Goal: Task Accomplishment & Management: Use online tool/utility

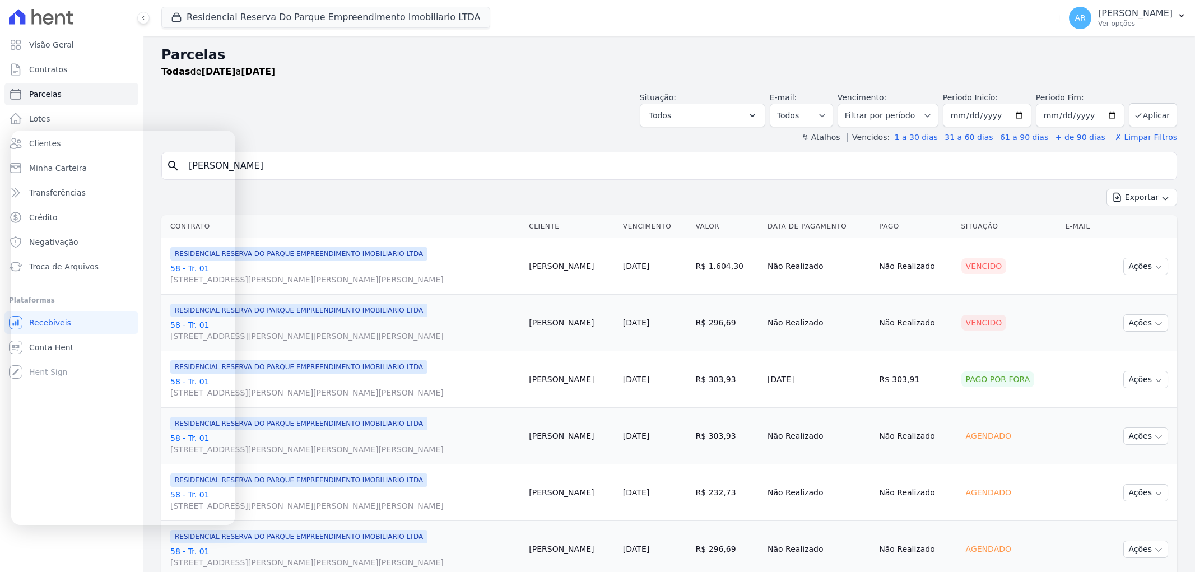
select select
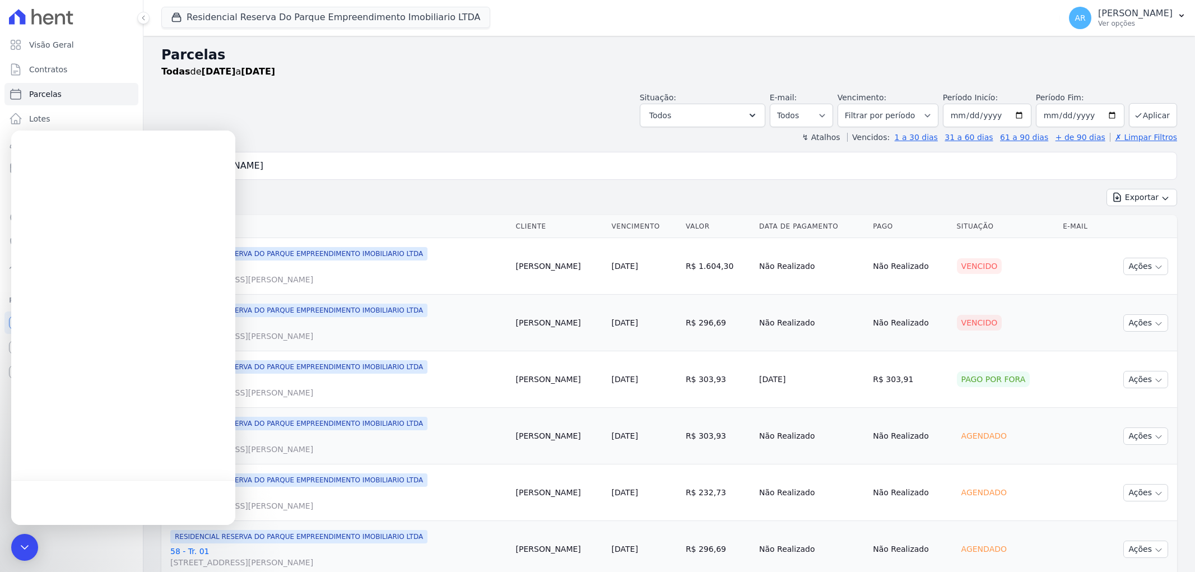
select select
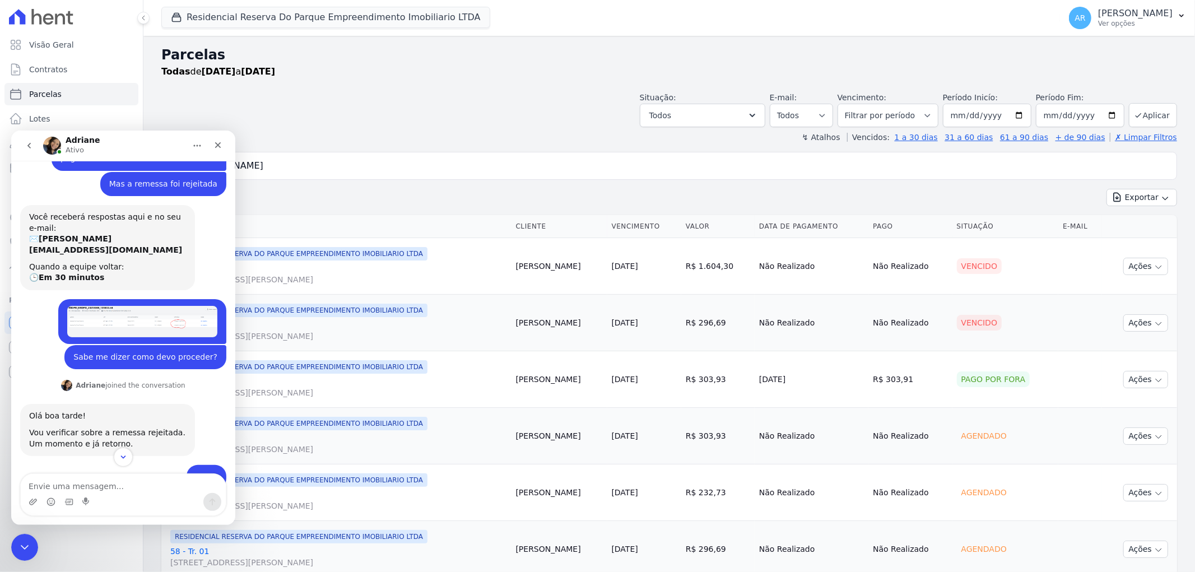
scroll to position [409, 0]
click at [163, 317] on img "Artur diz…" at bounding box center [142, 321] width 150 height 31
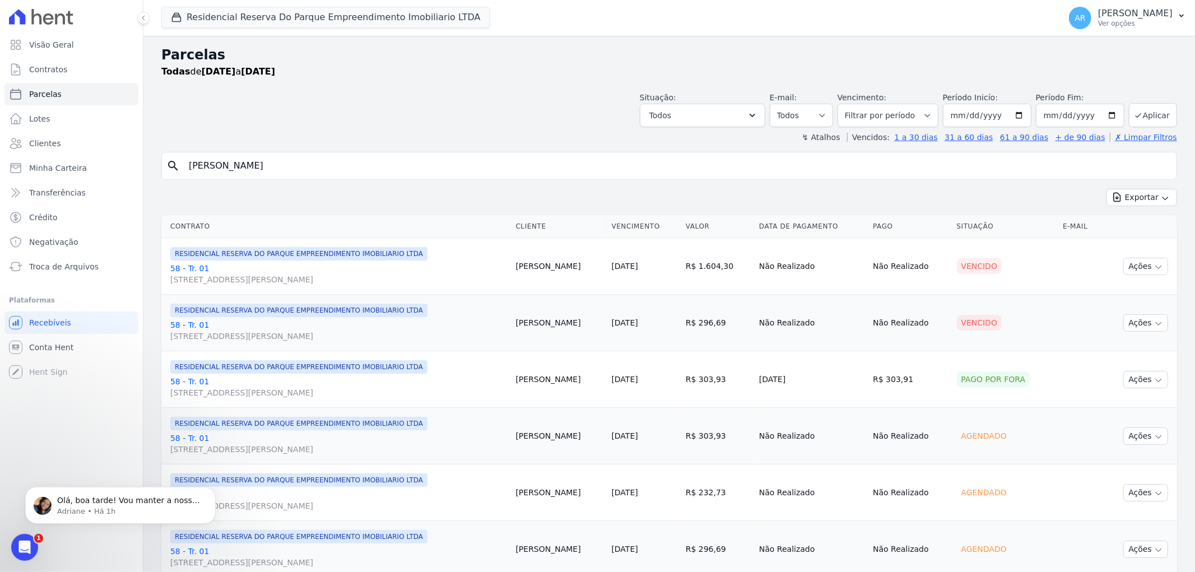
scroll to position [0, 0]
click at [81, 265] on span "Troca de Arquivos" at bounding box center [63, 266] width 69 height 11
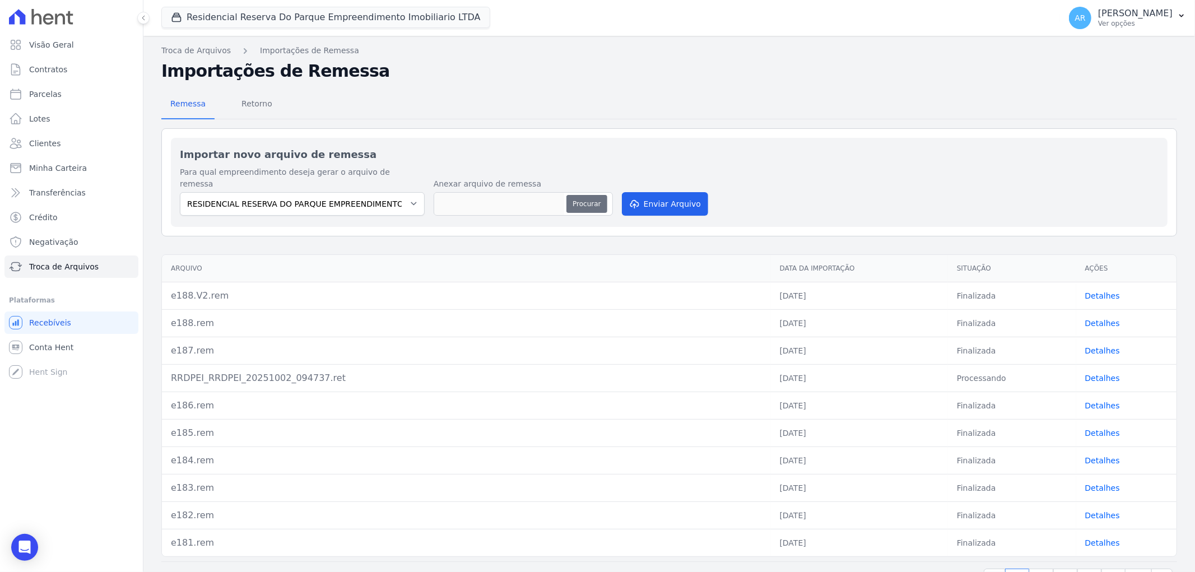
click at [595, 195] on button "Procurar" at bounding box center [586, 204] width 40 height 18
type input "e189.rem"
click at [1094, 291] on link "Detalhes" at bounding box center [1102, 295] width 35 height 9
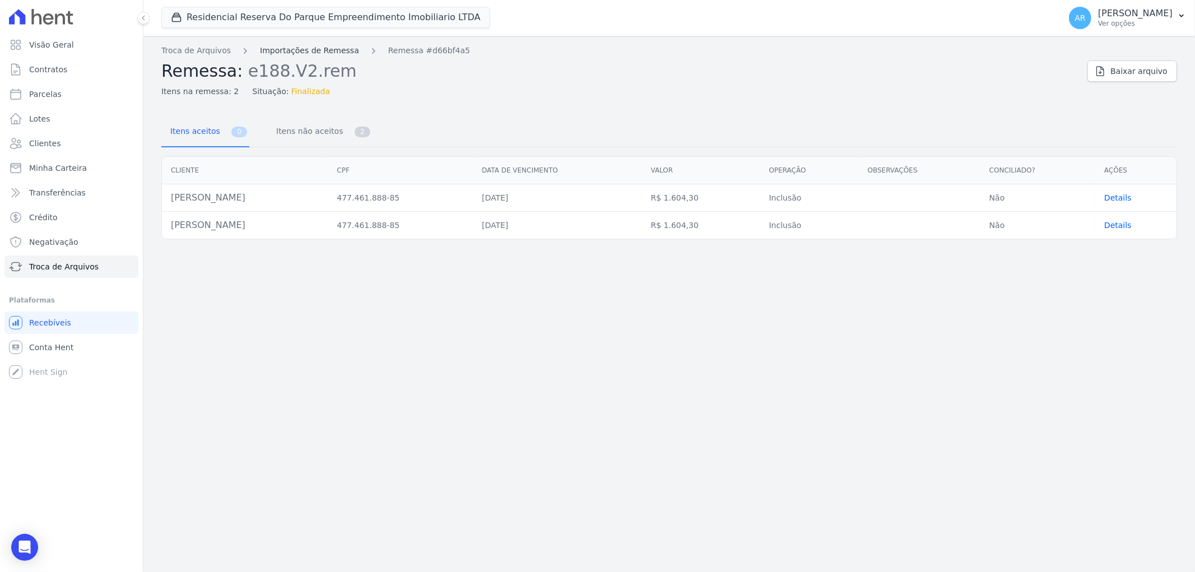
click at [278, 52] on link "Importações de Remessa" at bounding box center [309, 51] width 99 height 12
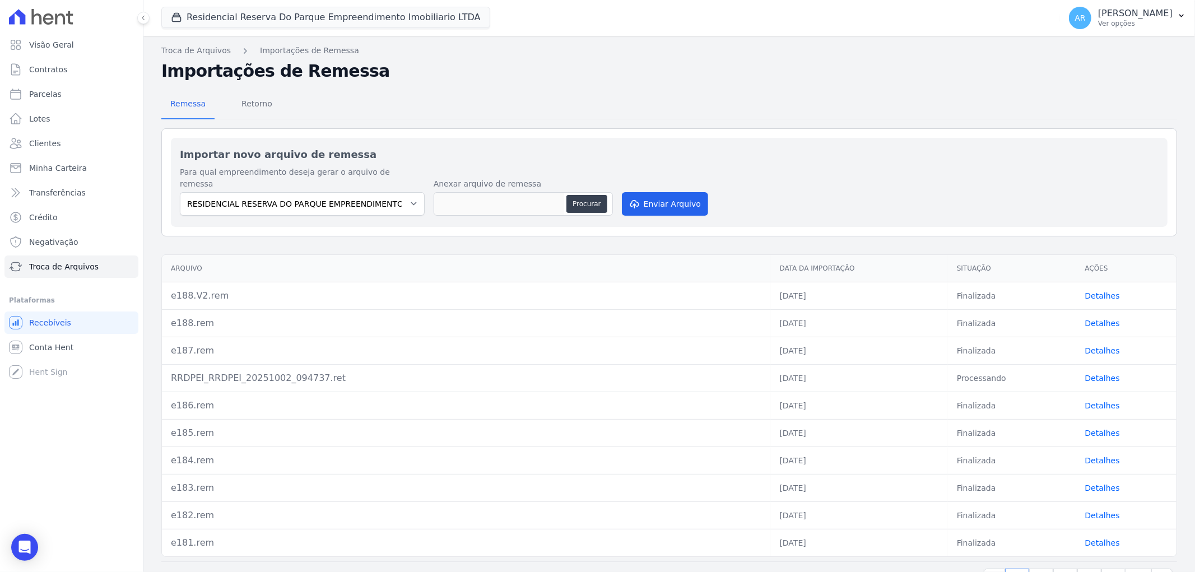
click at [1105, 319] on link "Detalhes" at bounding box center [1102, 323] width 35 height 9
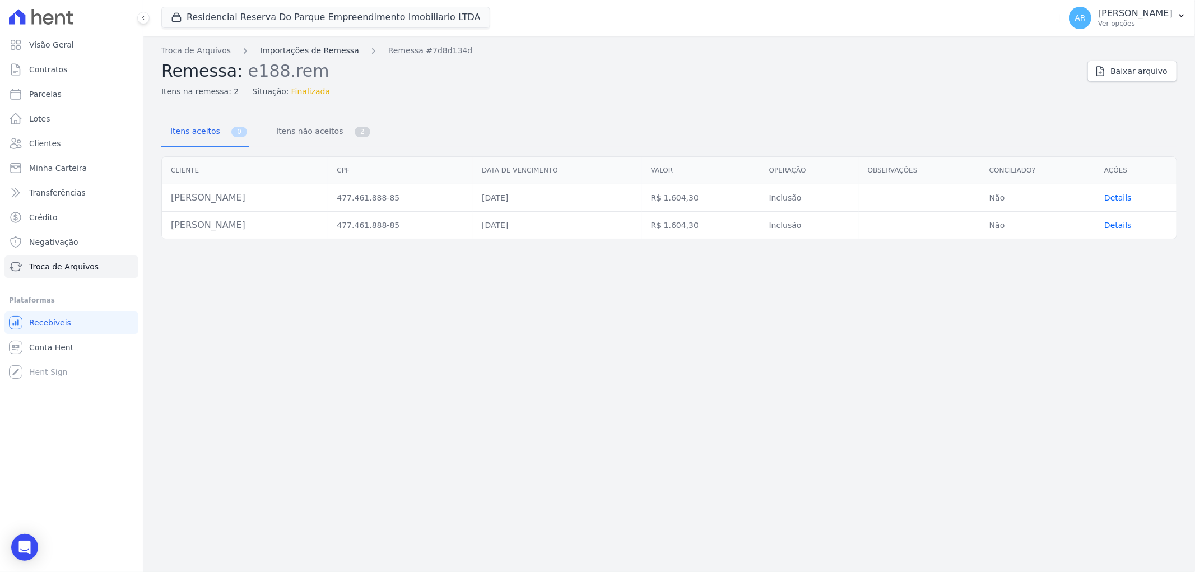
click at [285, 56] on link "Importações de Remessa" at bounding box center [309, 51] width 99 height 12
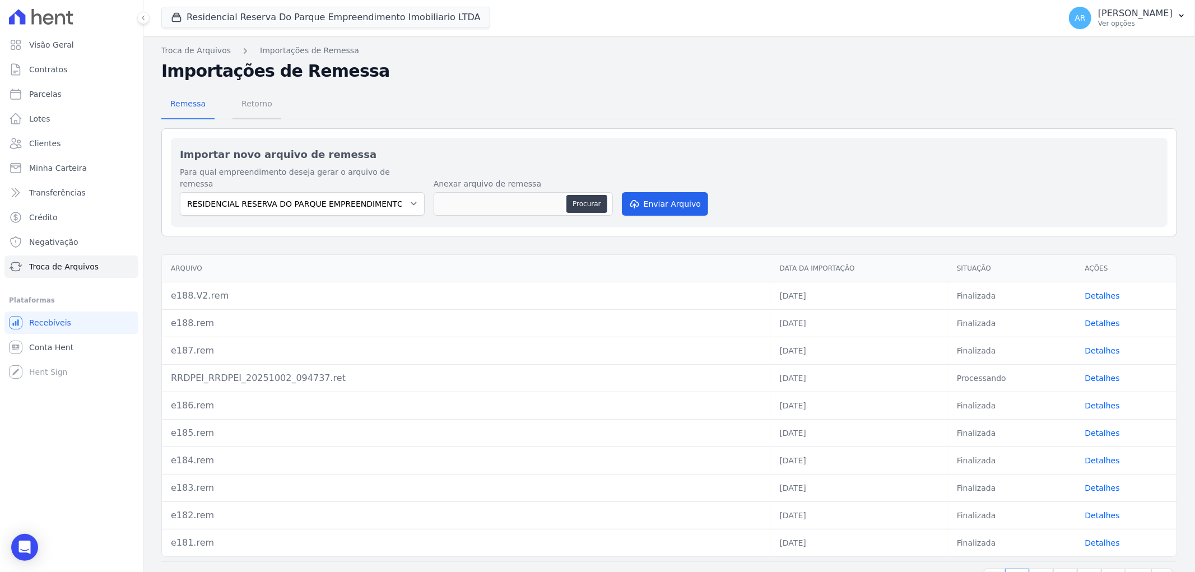
click at [241, 108] on span "Retorno" at bounding box center [257, 103] width 44 height 22
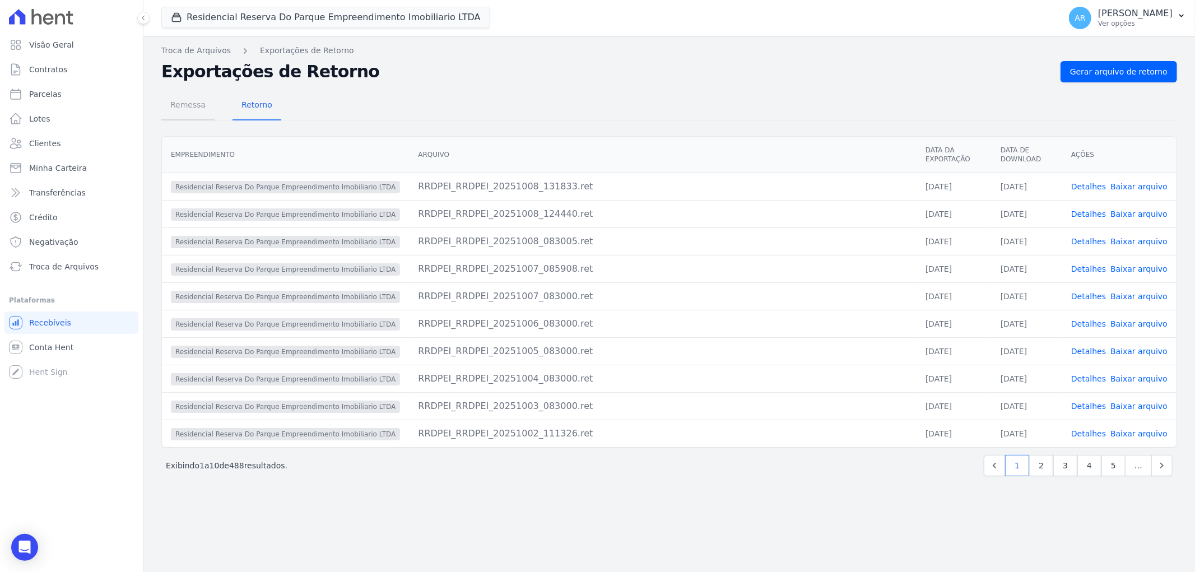
click at [186, 109] on span "Remessa" at bounding box center [188, 105] width 49 height 22
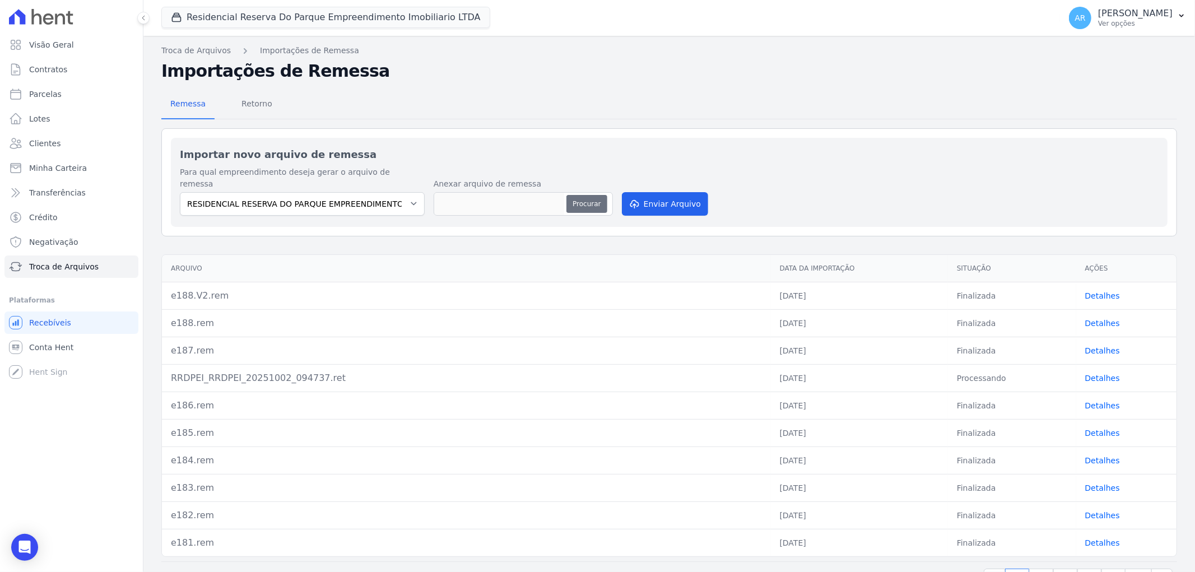
click at [591, 195] on button "Procurar" at bounding box center [586, 204] width 40 height 18
type input "e189.rem"
click at [658, 197] on button "Enviar Arquivo" at bounding box center [665, 204] width 86 height 24
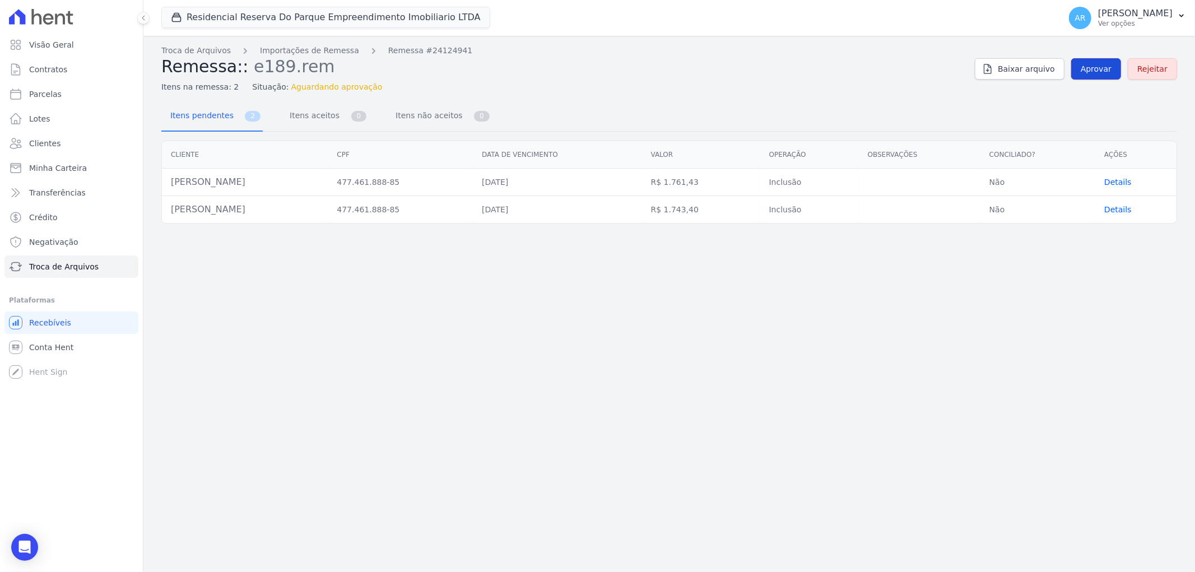
click at [1084, 72] on link "Aprovar" at bounding box center [1096, 68] width 50 height 21
click at [15, 552] on div "Open Intercom Messenger" at bounding box center [25, 548] width 30 height 30
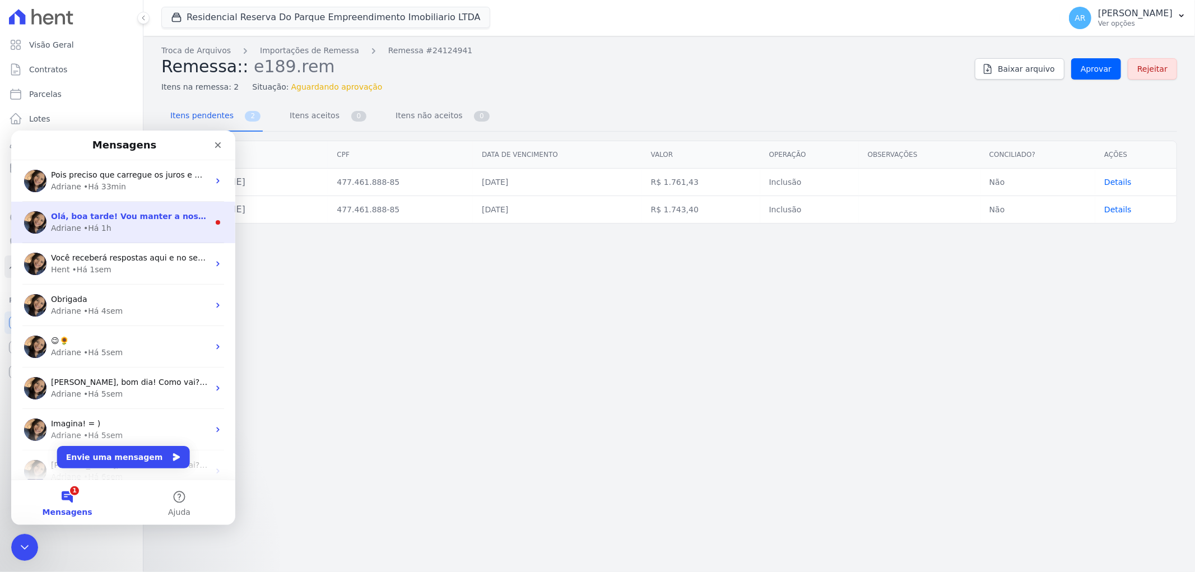
click at [146, 225] on div "Adriane • Há 1h" at bounding box center [130, 228] width 158 height 12
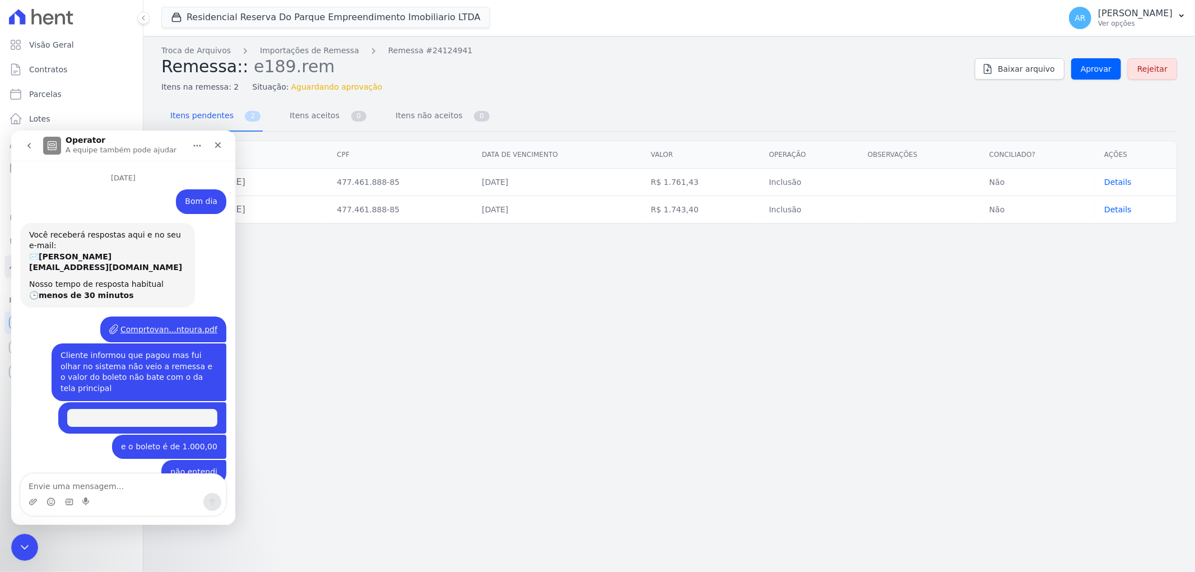
scroll to position [27, 0]
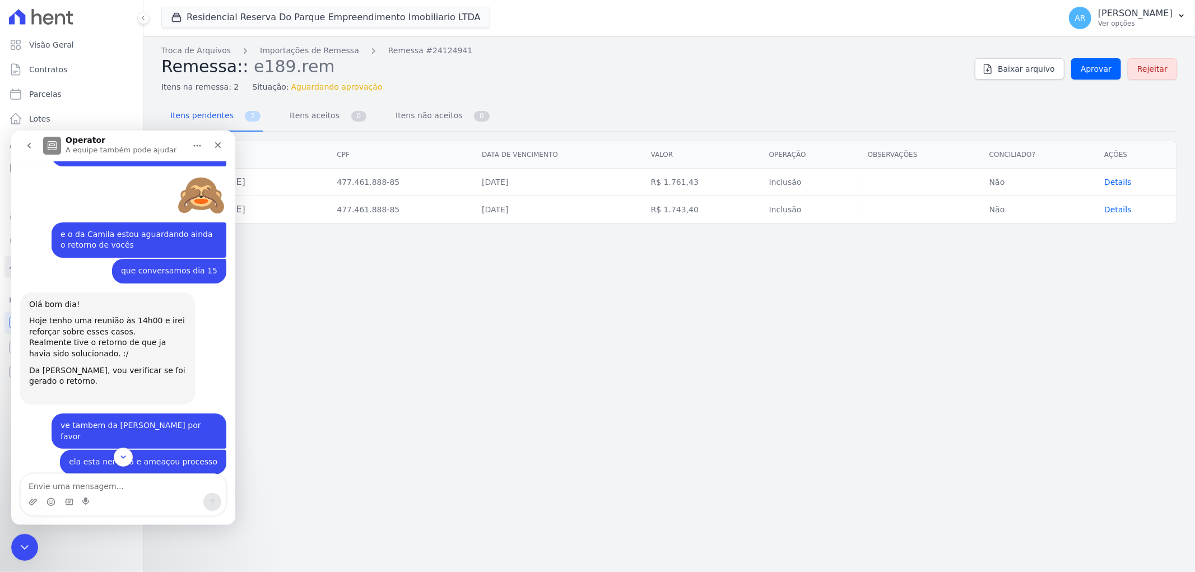
drag, startPoint x: 183, startPoint y: 335, endPoint x: 169, endPoint y: 466, distance: 131.9
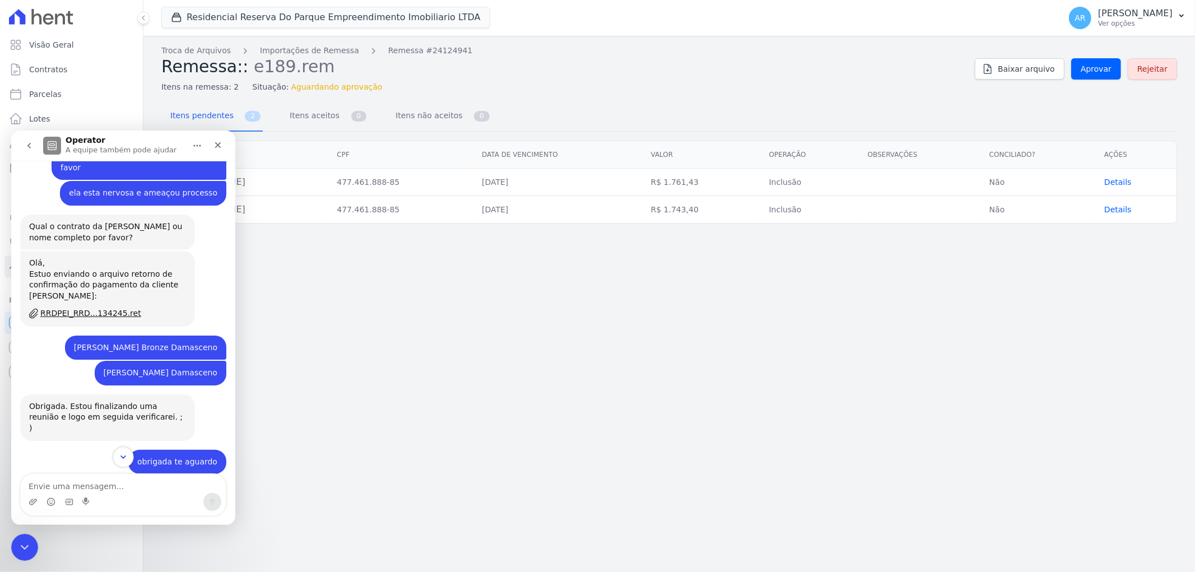
click at [120, 454] on icon "Scroll to bottom" at bounding box center [123, 456] width 10 height 10
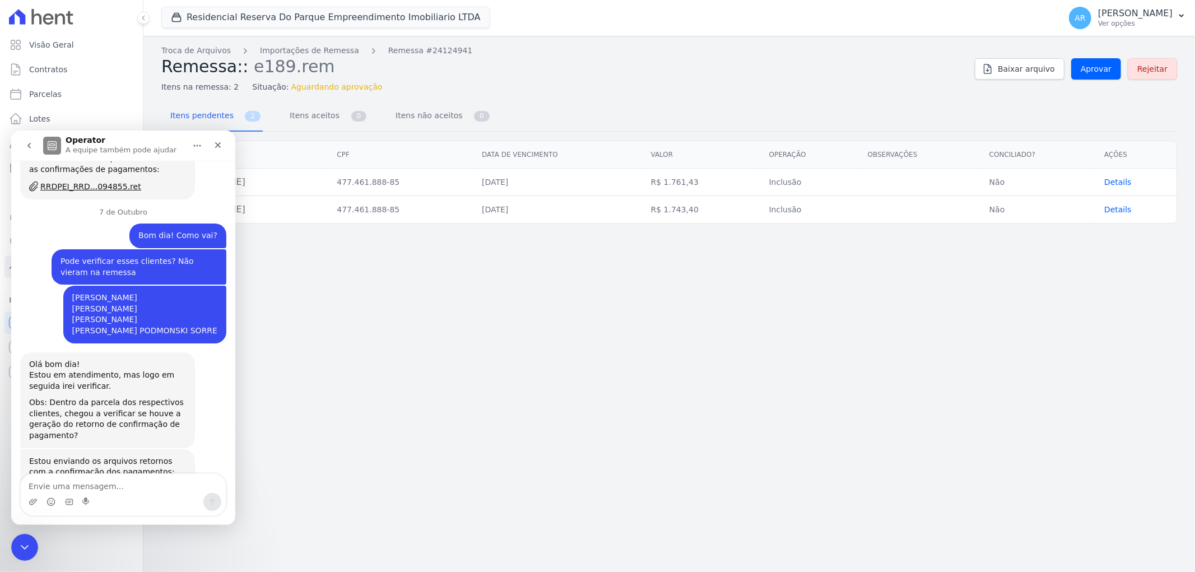
scroll to position [5799, 0]
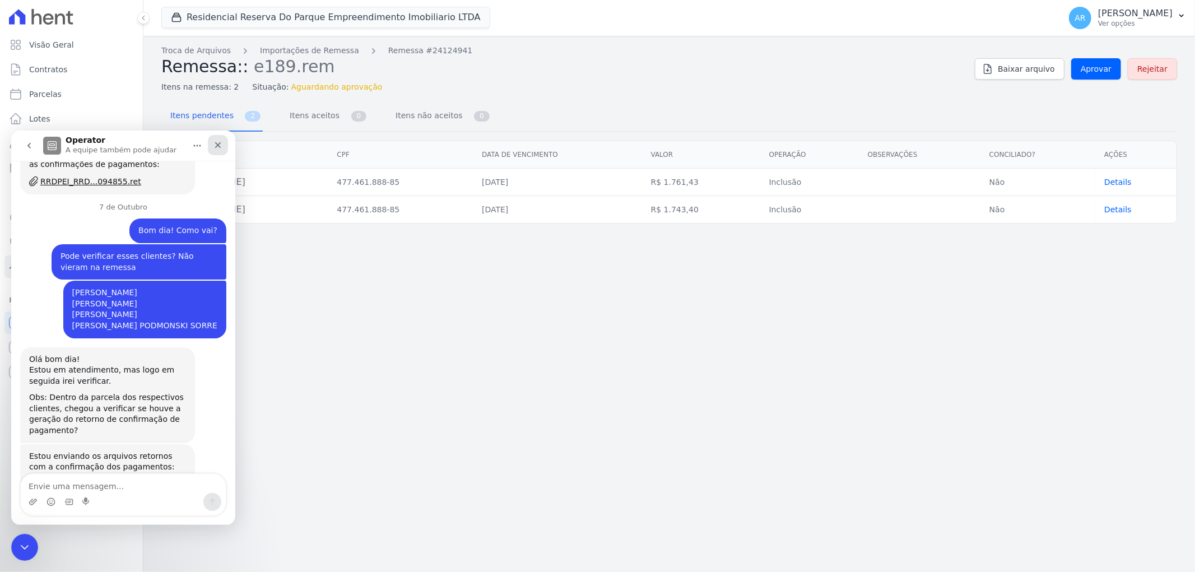
click at [219, 139] on div "Fechar" at bounding box center [218, 144] width 20 height 20
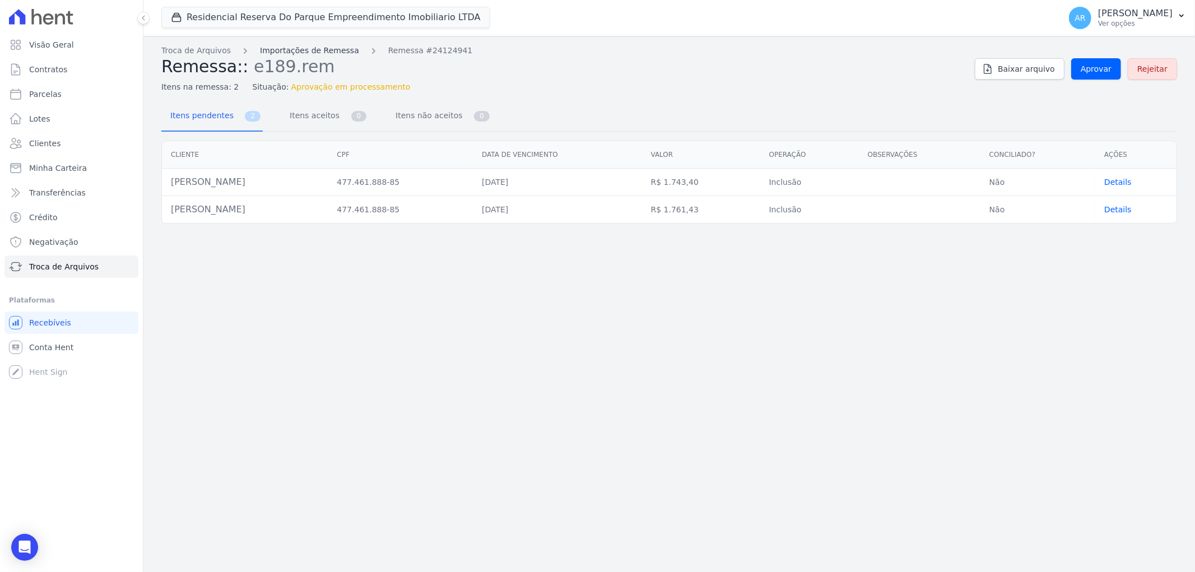
click at [314, 53] on link "Importações de Remessa" at bounding box center [309, 51] width 99 height 12
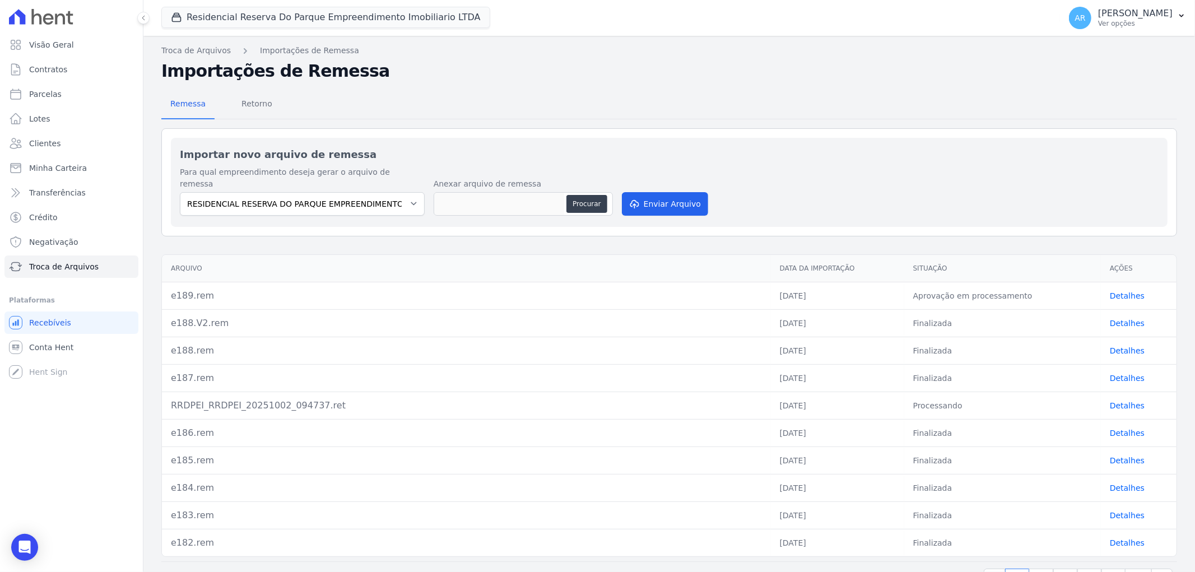
click at [474, 309] on td "e188.V2.rem" at bounding box center [466, 322] width 609 height 27
click at [475, 309] on td "e188.V2.rem" at bounding box center [466, 322] width 609 height 27
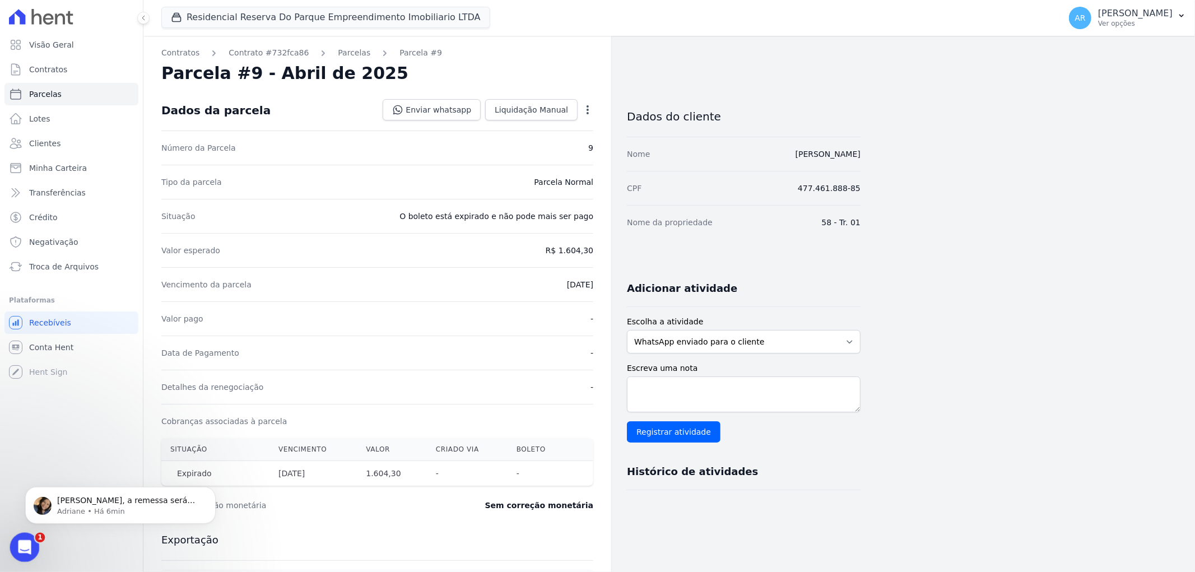
click at [18, 543] on icon "Abertura do Messenger da Intercom" at bounding box center [23, 546] width 18 height 18
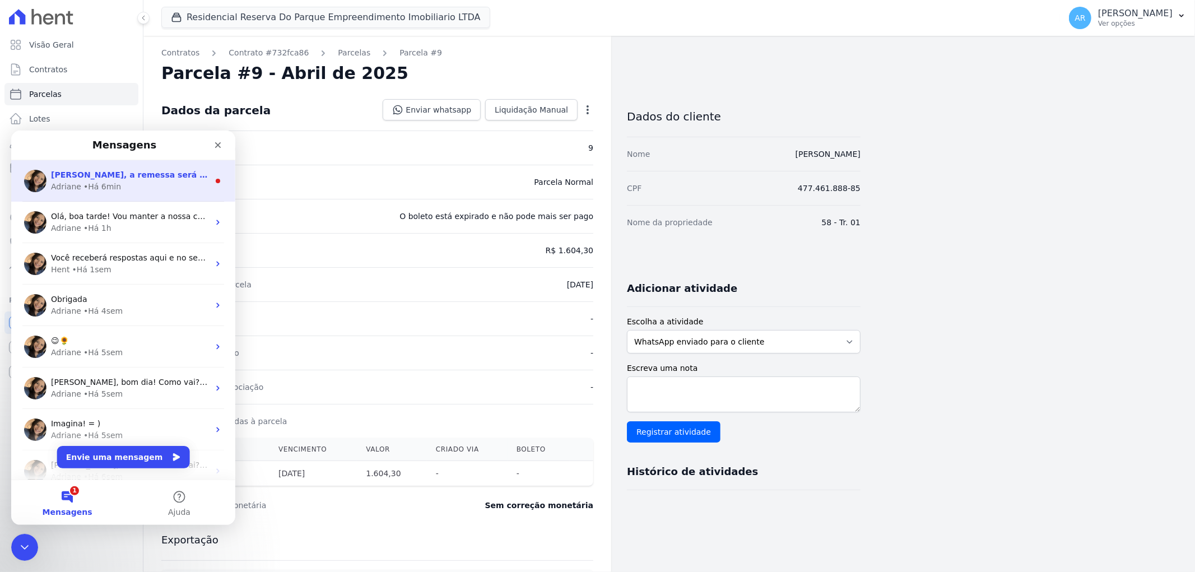
click at [111, 191] on div "• Há 6min" at bounding box center [102, 186] width 38 height 12
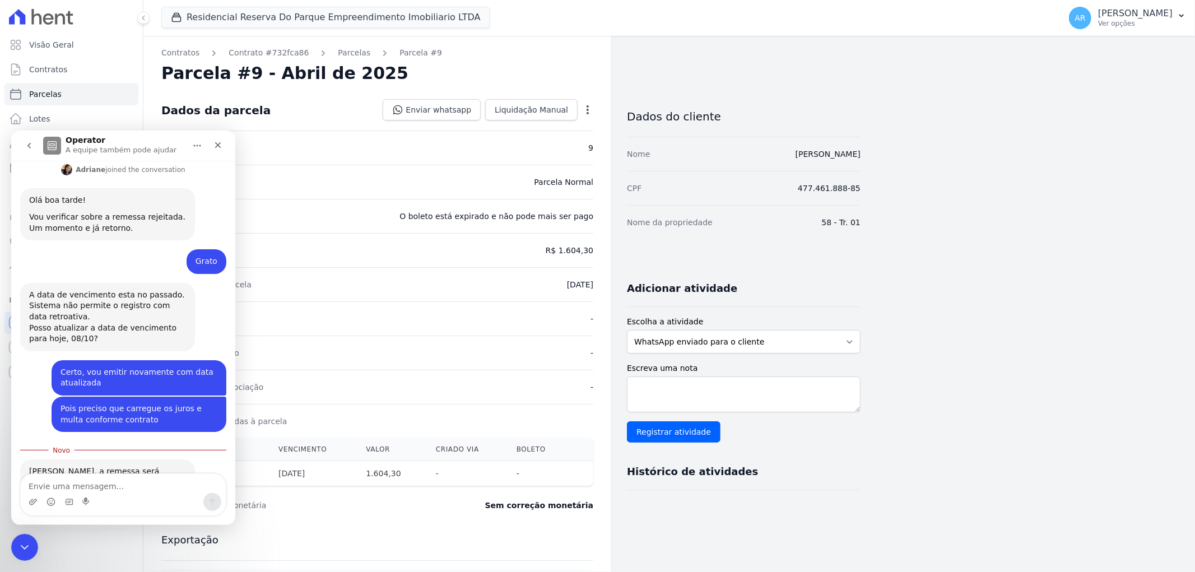
scroll to position [669, 0]
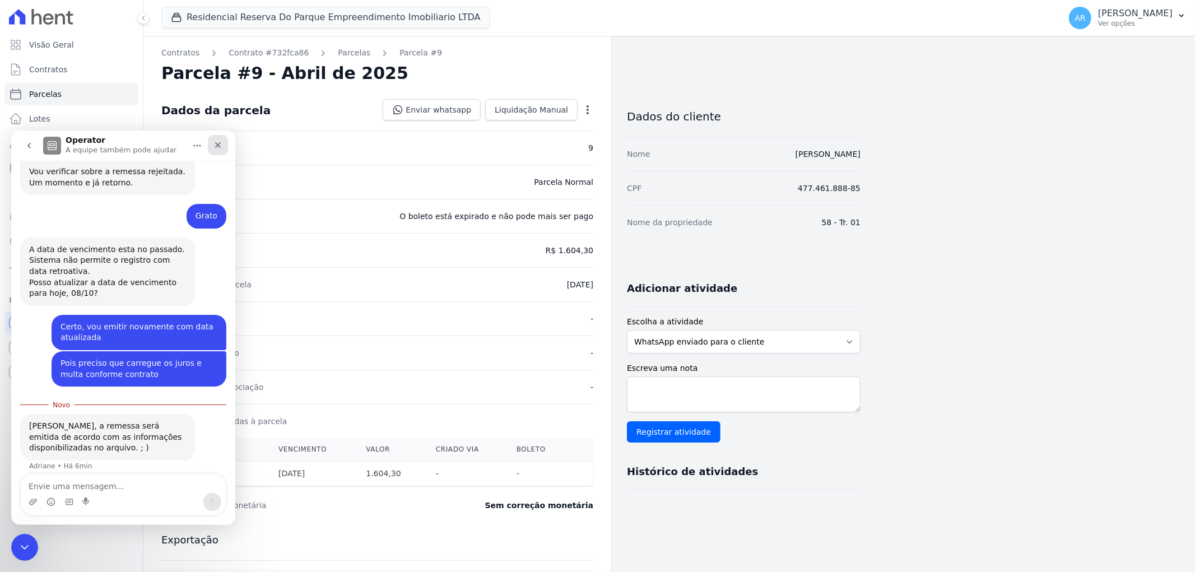
click at [215, 142] on icon "Fechar" at bounding box center [218, 145] width 6 height 6
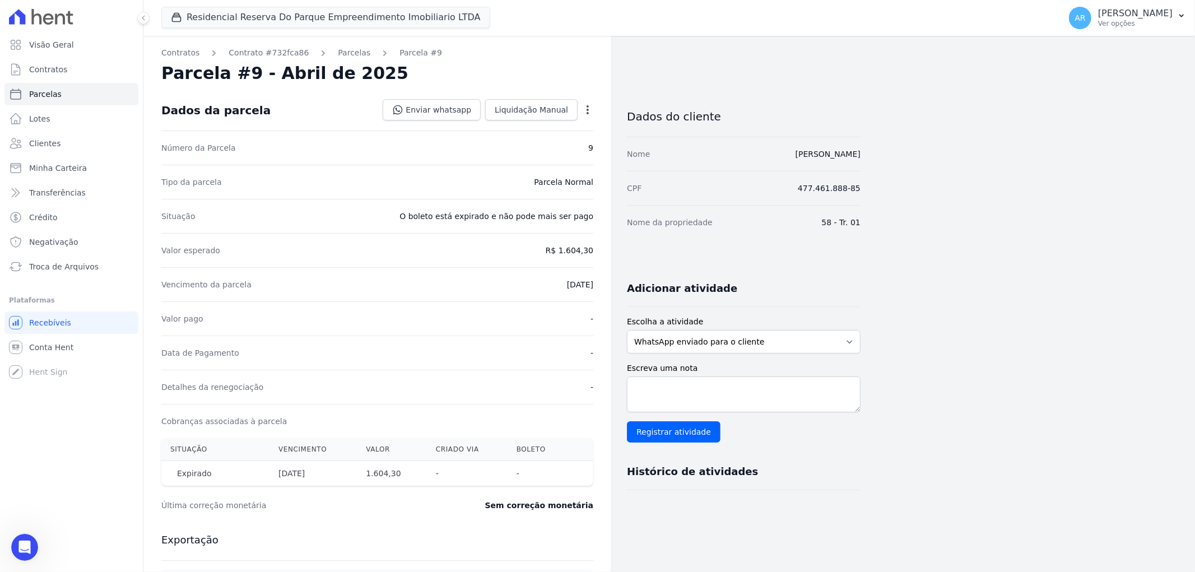
scroll to position [650, 0]
click at [21, 532] on div "Visão Geral Contratos Parcelas Lotes Clientes Minha Carteira Transferências Cré…" at bounding box center [71, 286] width 143 height 572
click at [21, 535] on div "Abertura do Messenger da Intercom" at bounding box center [22, 545] width 37 height 37
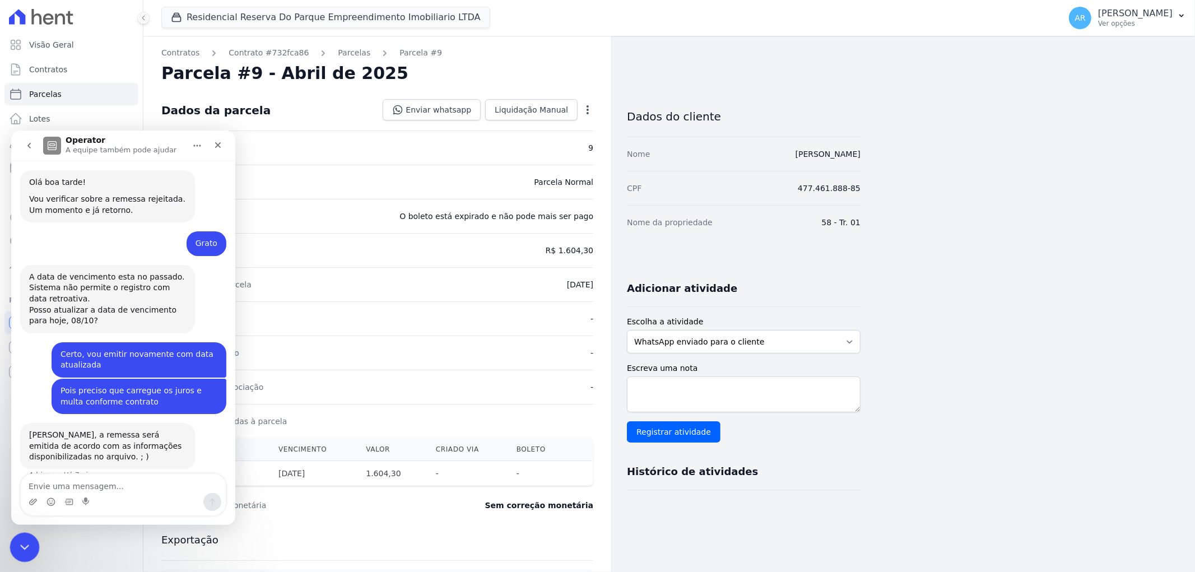
scroll to position [651, 0]
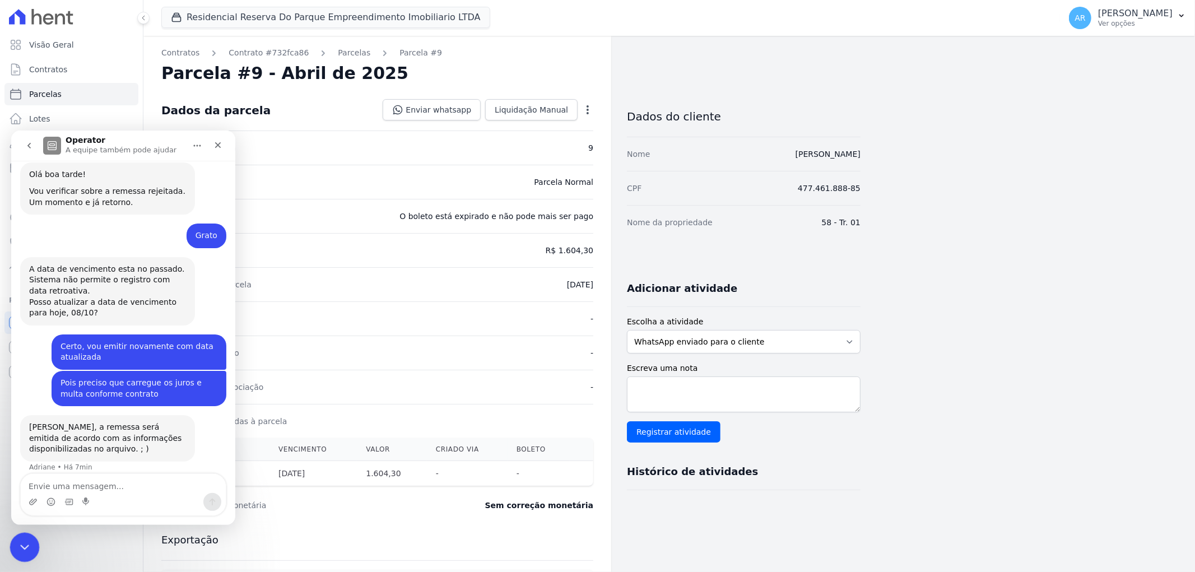
click at [25, 547] on icon "Encerramento do Messenger da Intercom" at bounding box center [22, 545] width 13 height 13
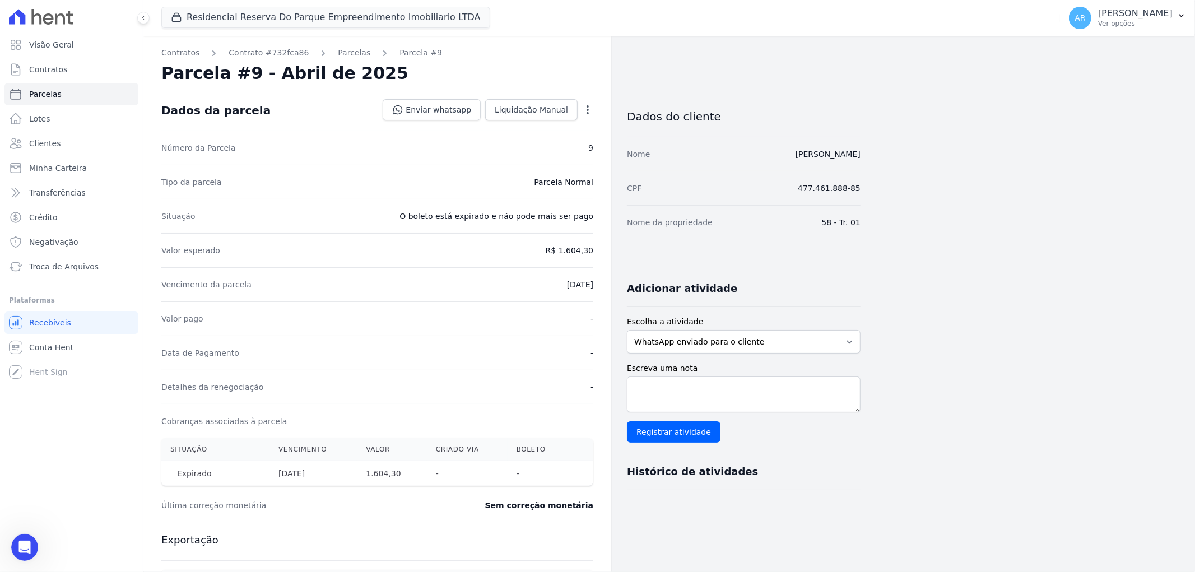
click at [417, 346] on div "Data de Pagamento -" at bounding box center [377, 352] width 432 height 34
click at [338, 48] on link "Parcelas" at bounding box center [354, 53] width 32 height 12
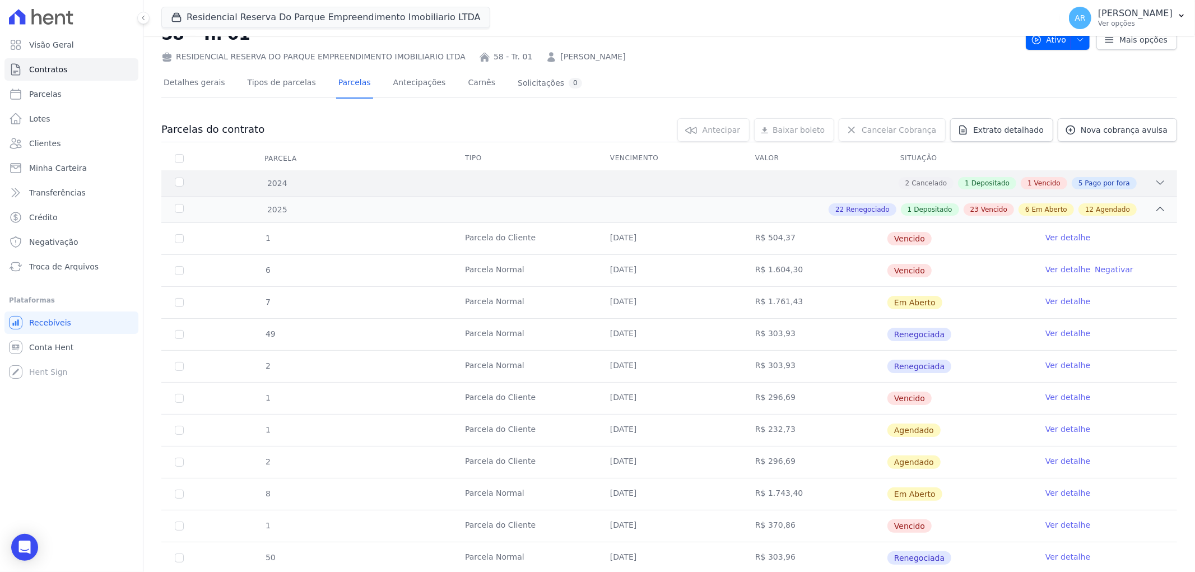
scroll to position [62, 0]
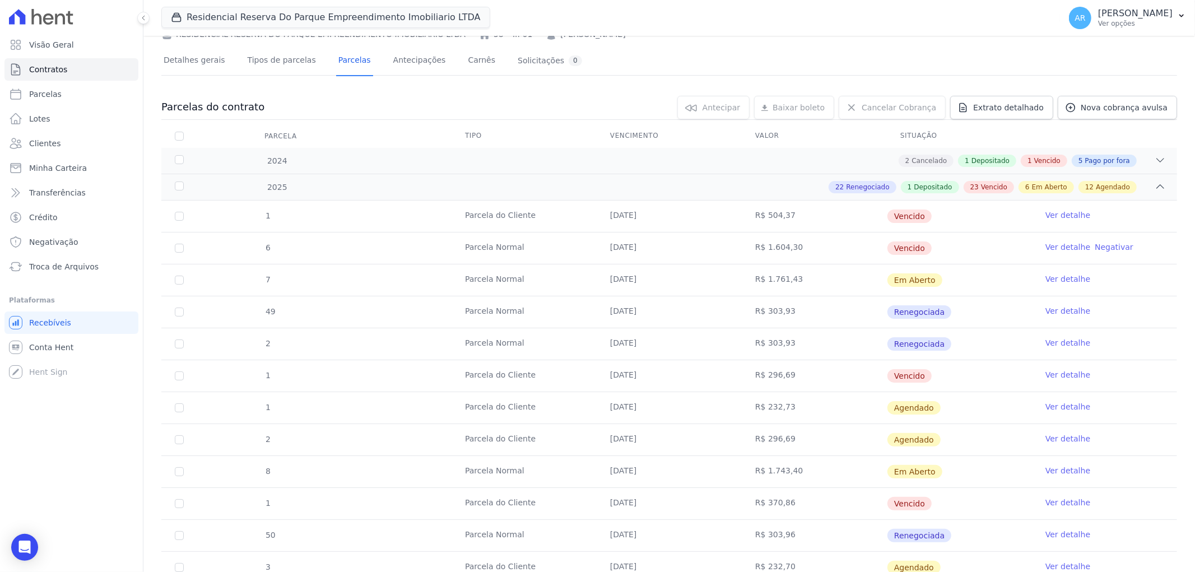
click at [1060, 276] on link "Ver detalhe" at bounding box center [1067, 278] width 45 height 11
click at [1059, 468] on link "Ver detalhe" at bounding box center [1067, 470] width 45 height 11
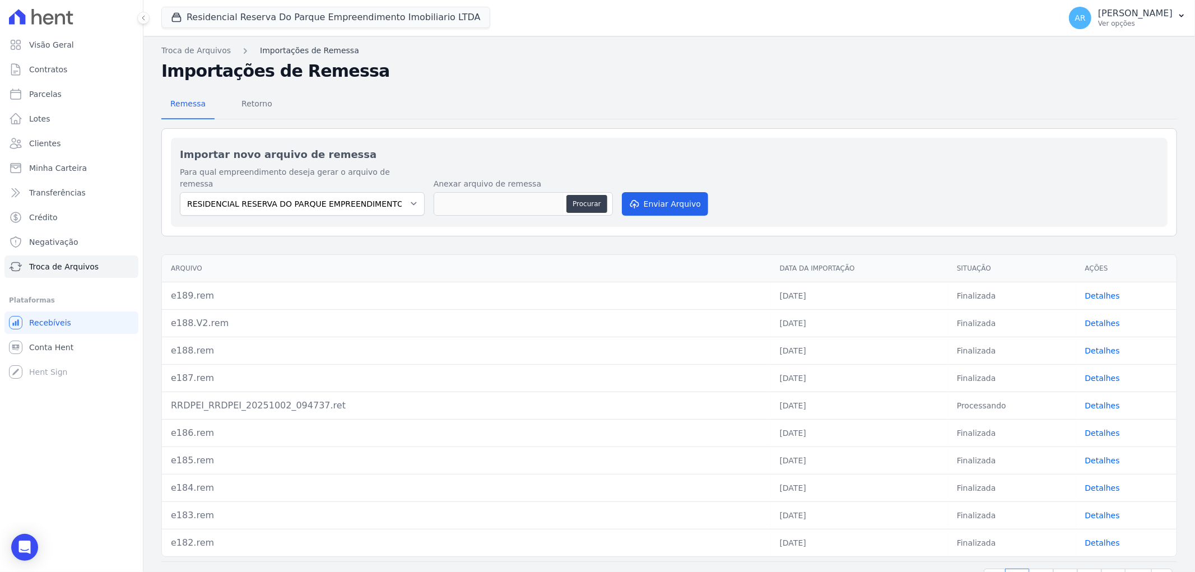
click at [300, 46] on link "Importações de Remessa" at bounding box center [309, 51] width 99 height 12
click at [287, 53] on link "Importações de Remessa" at bounding box center [309, 51] width 99 height 12
click at [258, 102] on span "Retorno" at bounding box center [257, 103] width 44 height 22
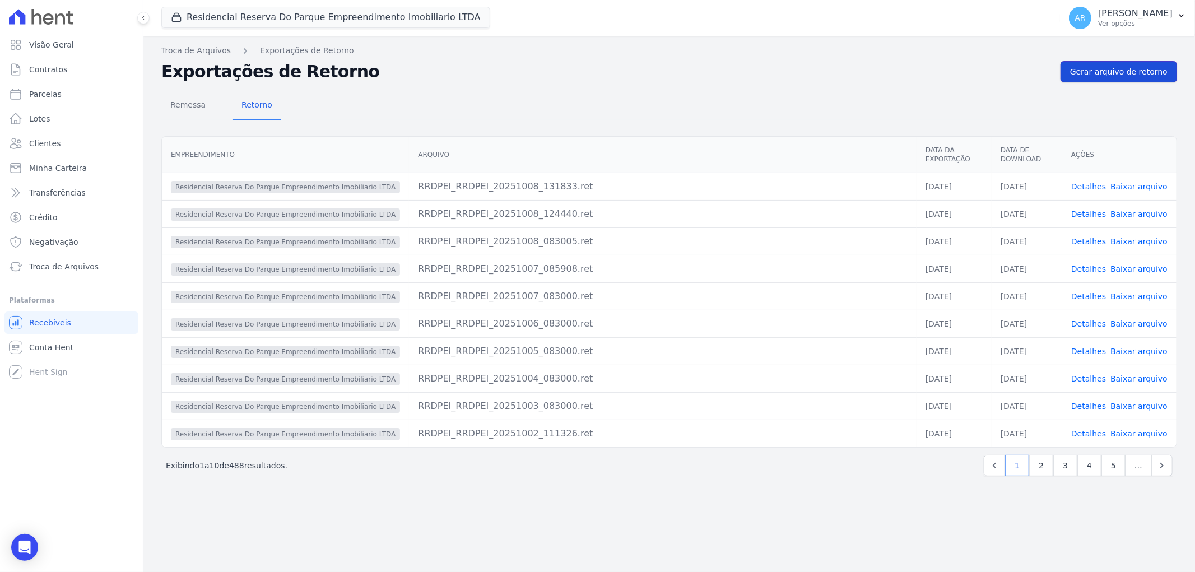
click at [1130, 70] on span "Gerar arquivo de retorno" at bounding box center [1118, 71] width 97 height 11
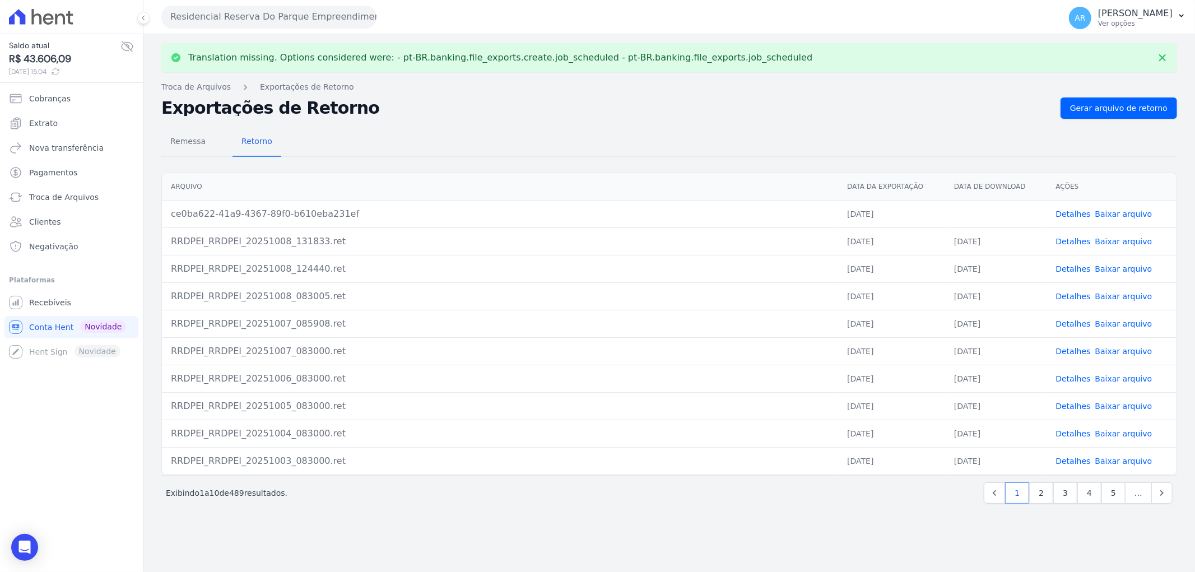
click at [1107, 211] on link "Baixar arquivo" at bounding box center [1123, 213] width 57 height 9
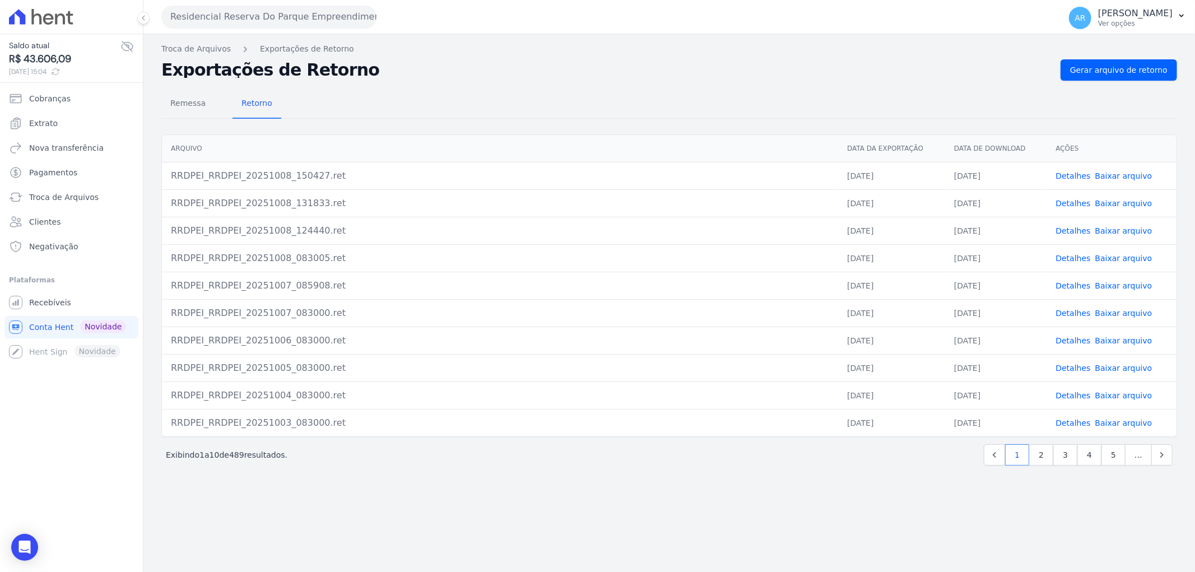
click at [1082, 176] on link "Detalhes" at bounding box center [1073, 175] width 35 height 9
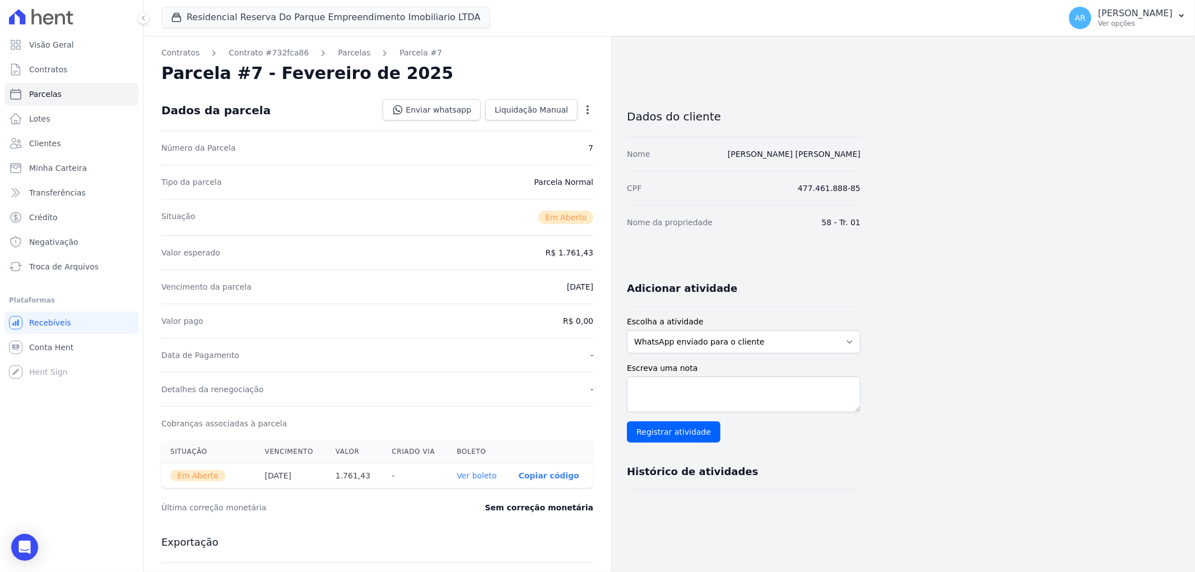
click at [474, 473] on link "Ver boleto" at bounding box center [476, 475] width 40 height 9
click at [491, 476] on link "Ver boleto" at bounding box center [476, 475] width 40 height 9
